Goal: Task Accomplishment & Management: Manage account settings

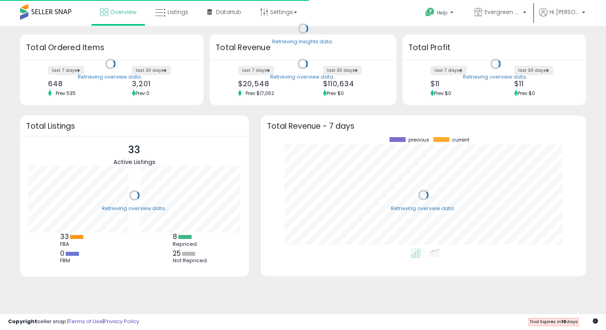
scroll to position [111, 309]
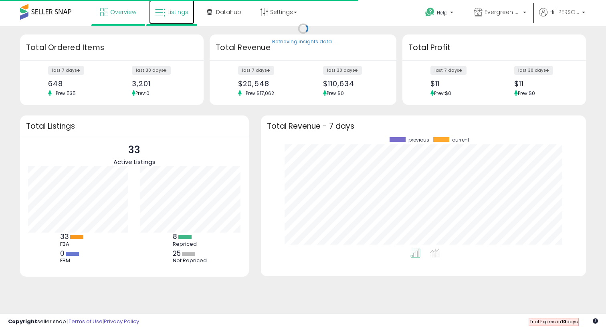
click at [180, 18] on link "Listings" at bounding box center [171, 12] width 45 height 24
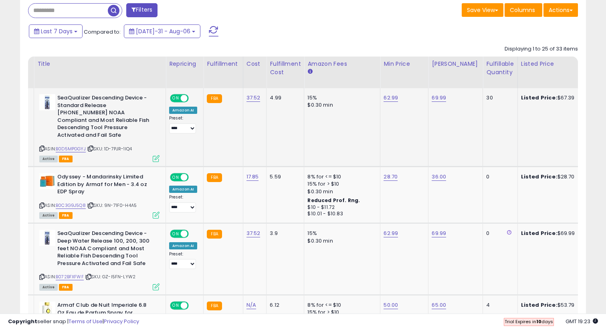
scroll to position [0, 12]
click at [397, 64] on div "Min Price" at bounding box center [403, 64] width 41 height 8
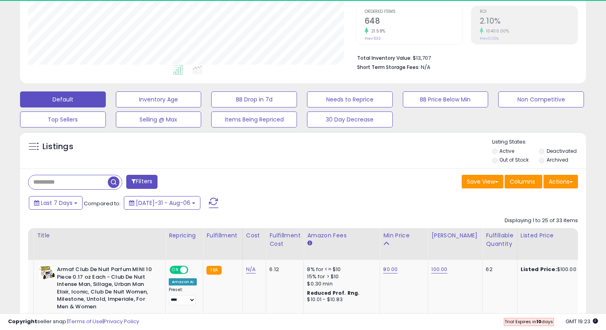
scroll to position [332, 0]
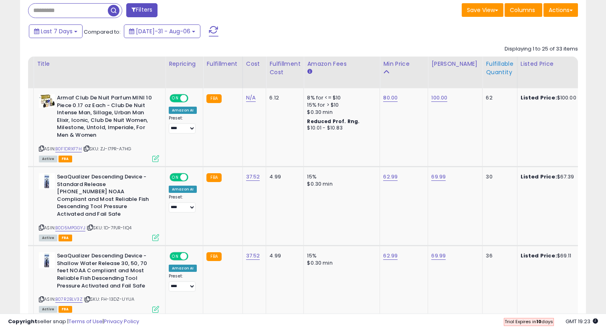
click at [496, 74] on div "Fulfillable Quantity" at bounding box center [499, 68] width 28 height 17
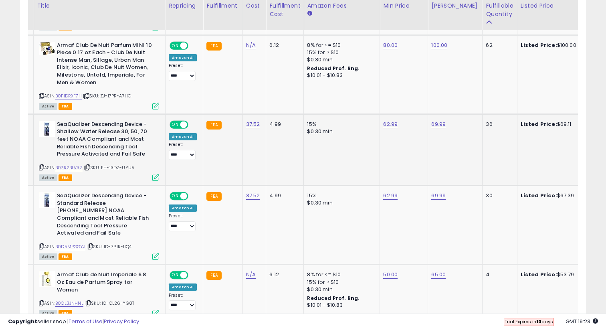
scroll to position [499, 0]
click at [157, 252] on icon at bounding box center [155, 255] width 7 height 7
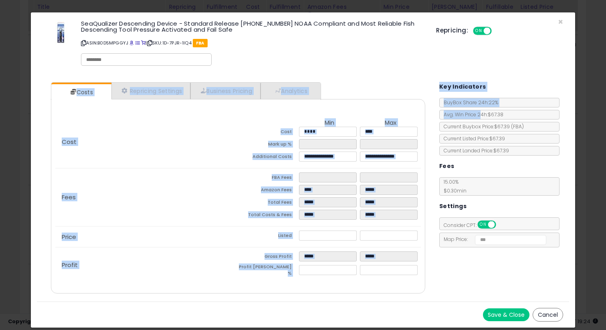
drag, startPoint x: 562, startPoint y: 25, endPoint x: 480, endPoint y: 117, distance: 123.1
click at [480, 116] on div "× Close SeaQualizer Descending Device - Standard Release [PHONE_NUMBER] NOAA Co…" at bounding box center [302, 170] width 545 height 316
click at [186, 85] on link "Repricing Settings" at bounding box center [150, 91] width 79 height 16
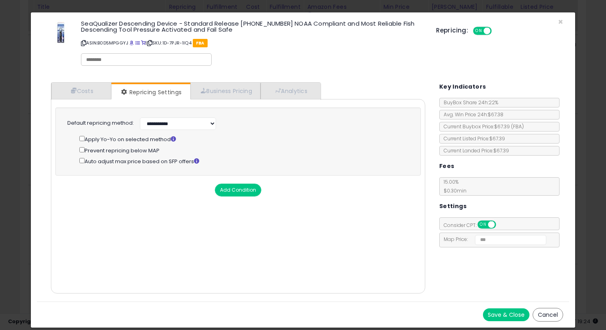
click at [338, 67] on div "SeaQualizer Descending Device - Standard Release [PHONE_NUMBER] NOAA Compliant …" at bounding box center [252, 44] width 355 height 52
click at [519, 315] on button "Save & Close" at bounding box center [506, 314] width 46 height 13
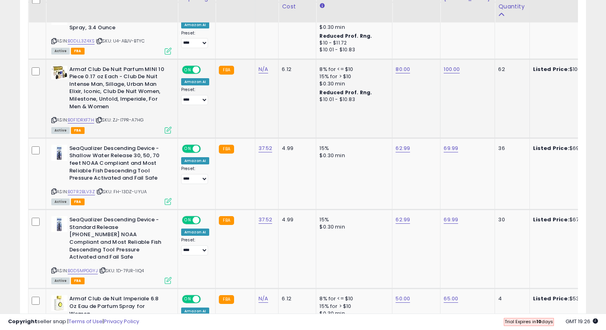
scroll to position [477, 0]
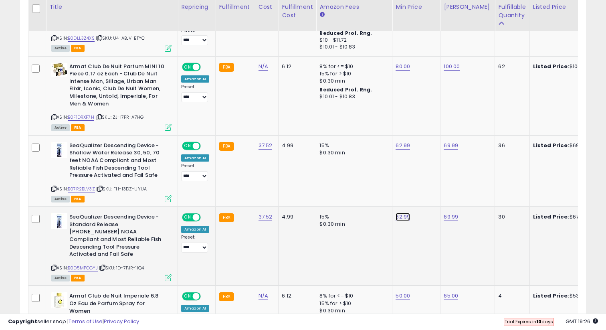
click at [374, 194] on input "*****" at bounding box center [379, 198] width 71 height 14
click at [378, 197] on input "*****" at bounding box center [379, 198] width 71 height 14
click at [420, 245] on td "62.99 *****" at bounding box center [416, 246] width 48 height 79
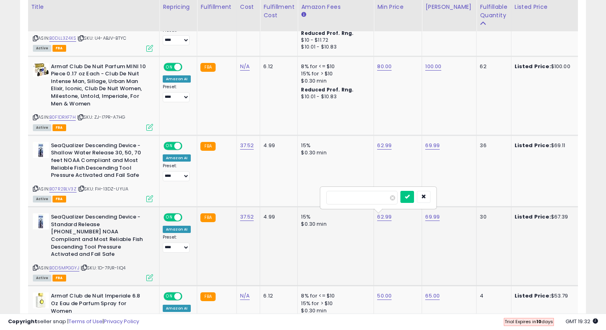
scroll to position [0, 35]
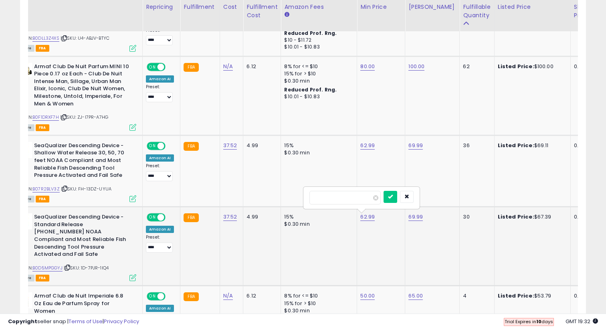
click at [494, 234] on td "Listed Price: $67.39" at bounding box center [532, 246] width 76 height 79
click at [413, 199] on button "button" at bounding box center [407, 197] width 14 height 12
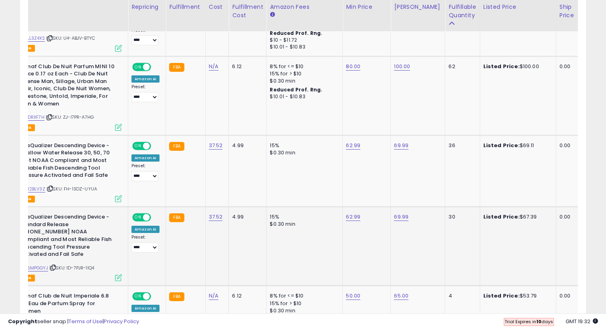
scroll to position [0, 62]
